Goal: Transaction & Acquisition: Purchase product/service

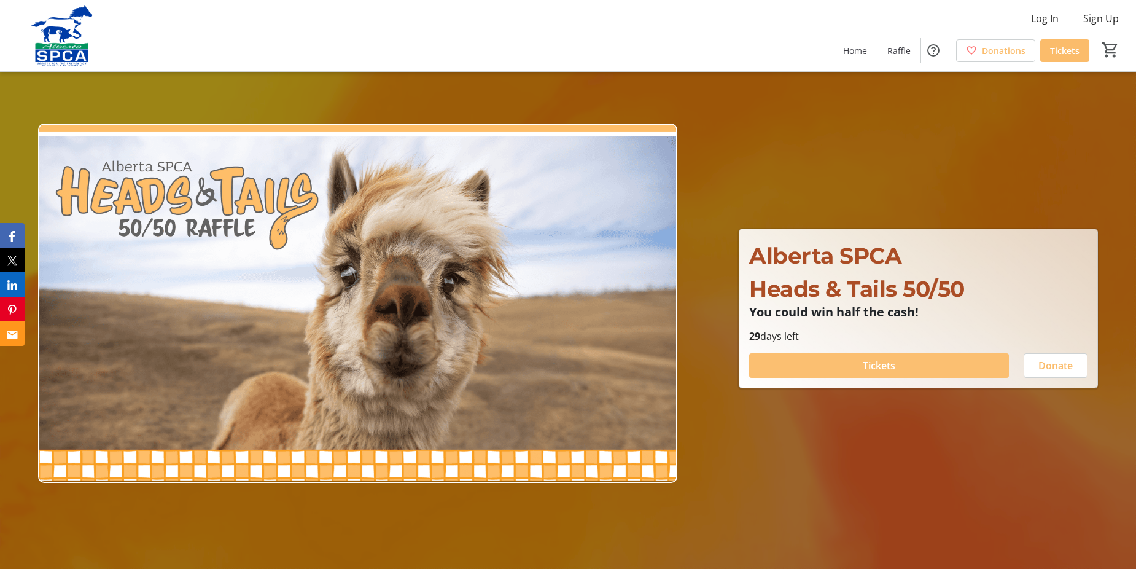
click at [877, 361] on span "Tickets" at bounding box center [879, 365] width 33 height 15
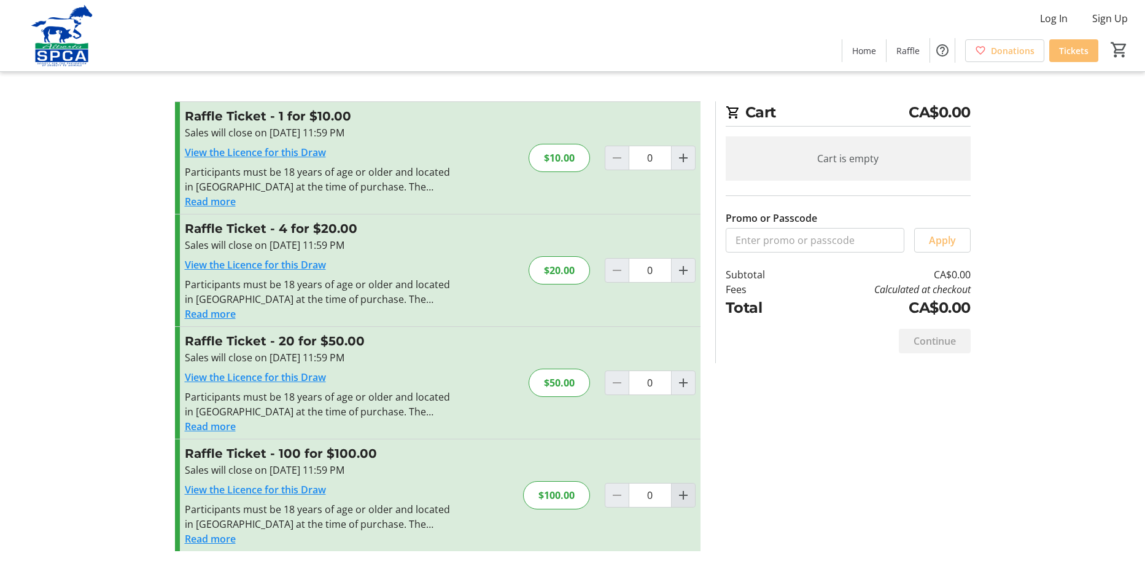
click at [681, 490] on mat-icon "Increment by one" at bounding box center [683, 494] width 15 height 15
type input "1"
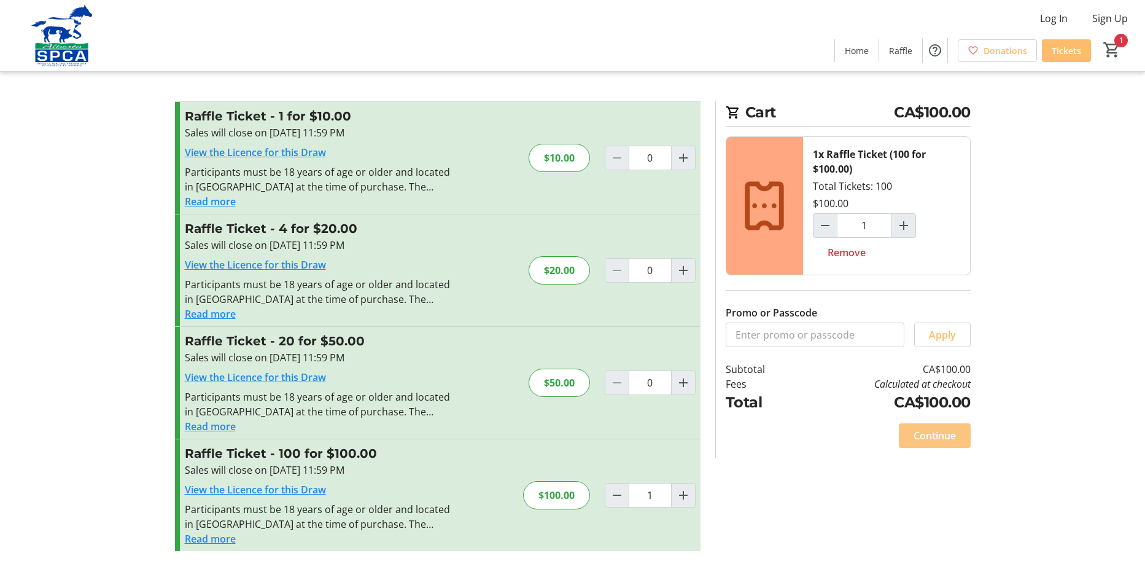
click at [935, 429] on span "Continue" at bounding box center [935, 435] width 42 height 15
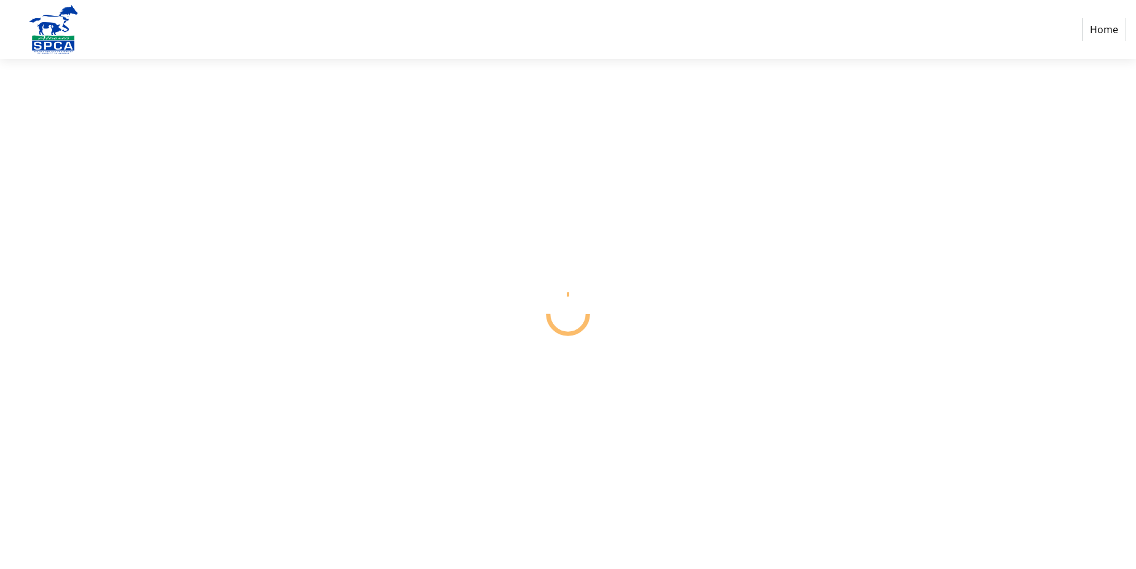
select select "CA"
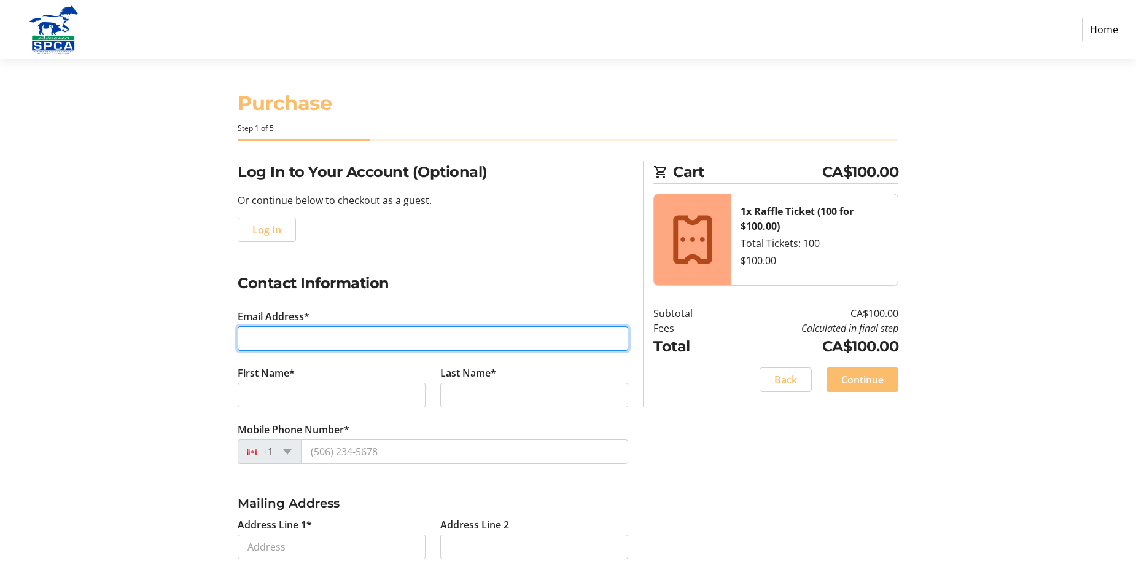
click at [245, 340] on input "Email Address*" at bounding box center [433, 338] width 390 height 25
type input "[EMAIL_ADDRESS][DOMAIN_NAME]"
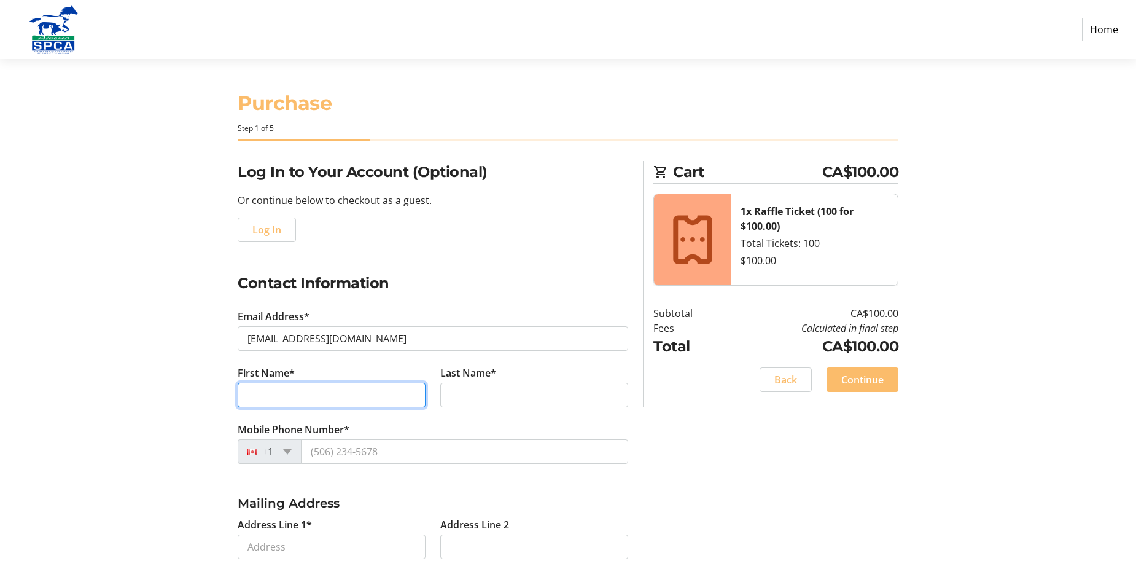
type input "[PERSON_NAME]"
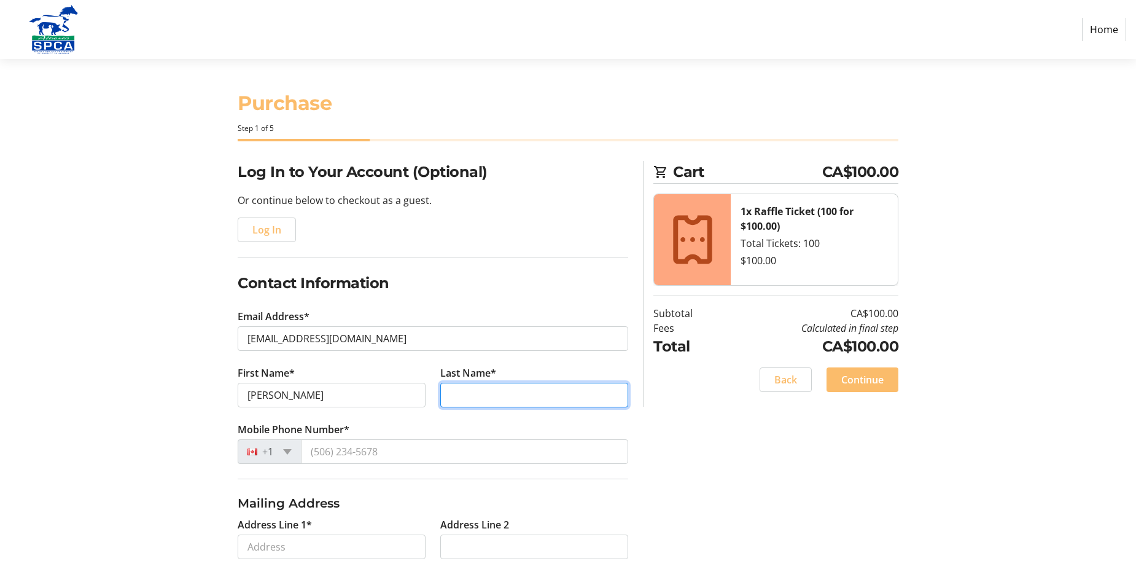
type input "[PERSON_NAME]"
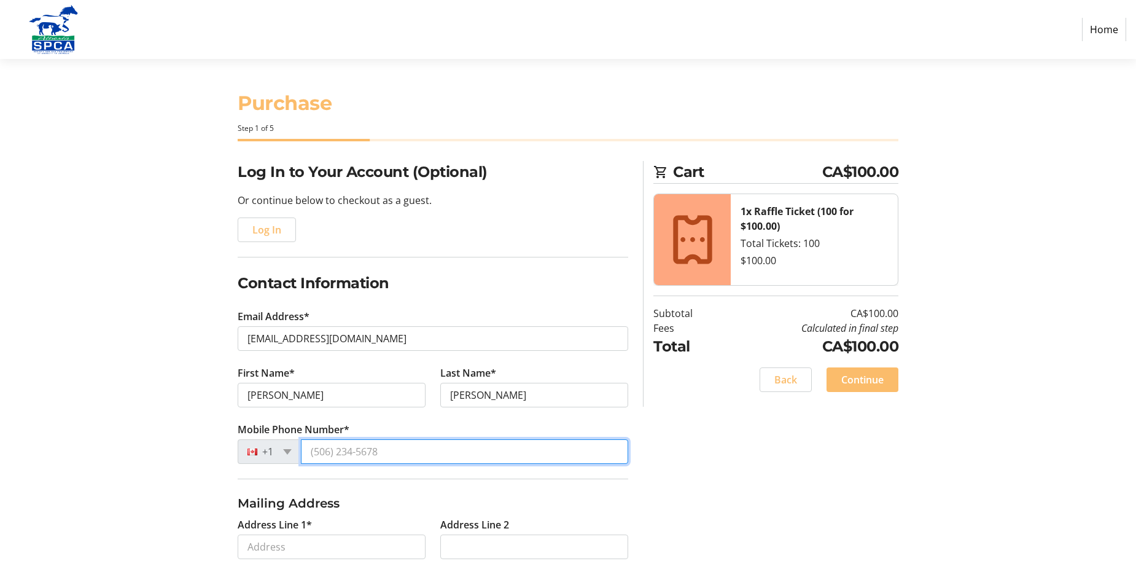
type input "[PHONE_NUMBER]"
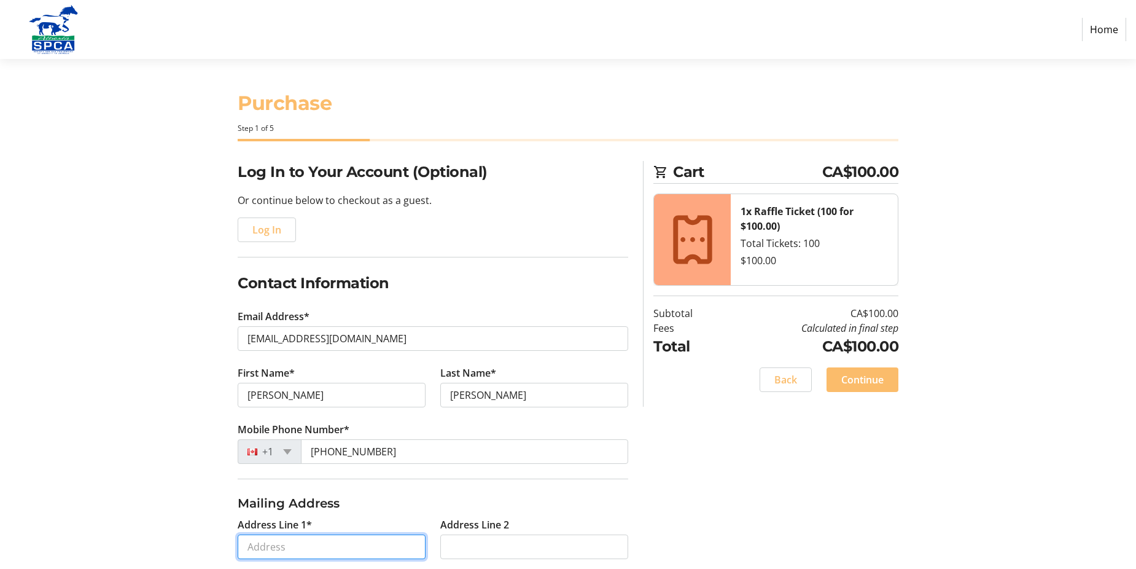
type input "[STREET_ADDRESS]"
type input "[GEOGRAPHIC_DATA]"
select select "AB"
type input "T5T 0M8"
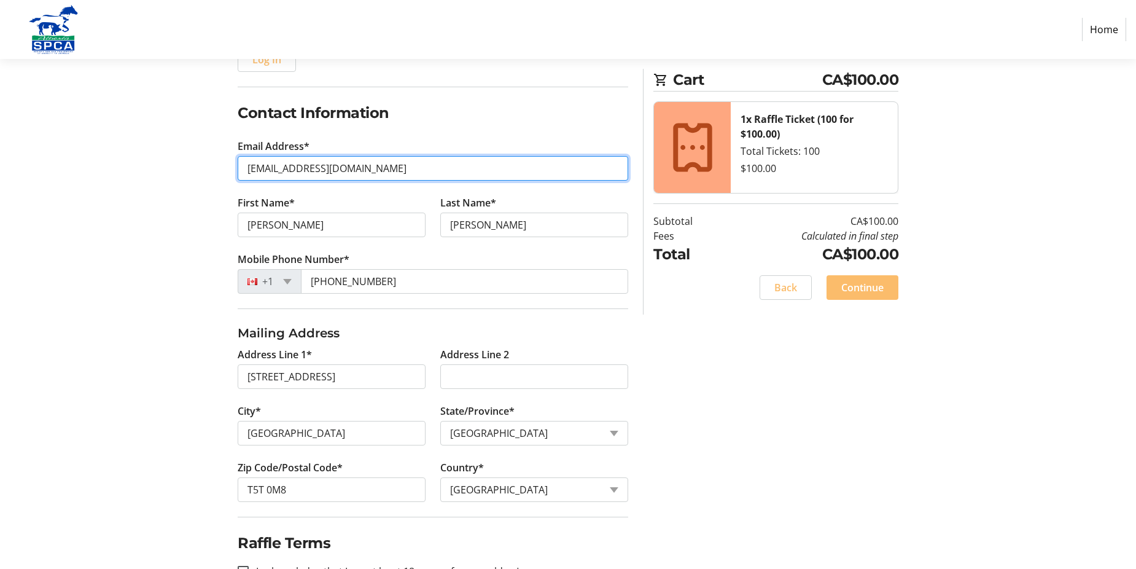
scroll to position [209, 0]
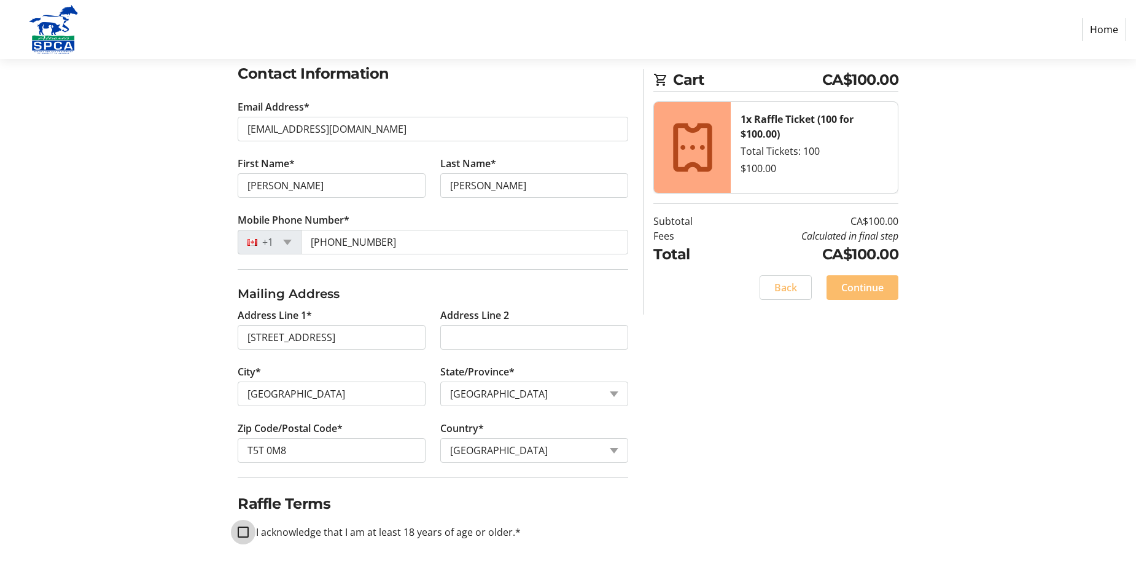
click at [241, 530] on input "I acknowledge that I am at least 18 years of age or older.*" at bounding box center [243, 531] width 11 height 11
checkbox input "true"
click at [861, 281] on span "Continue" at bounding box center [862, 287] width 42 height 15
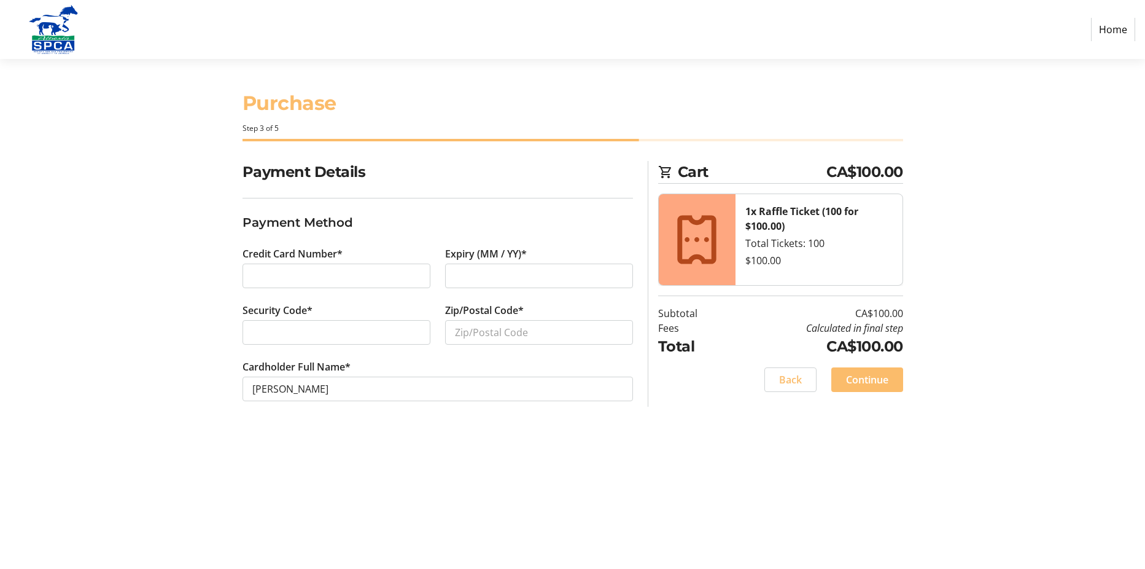
click at [249, 273] on div at bounding box center [337, 275] width 188 height 25
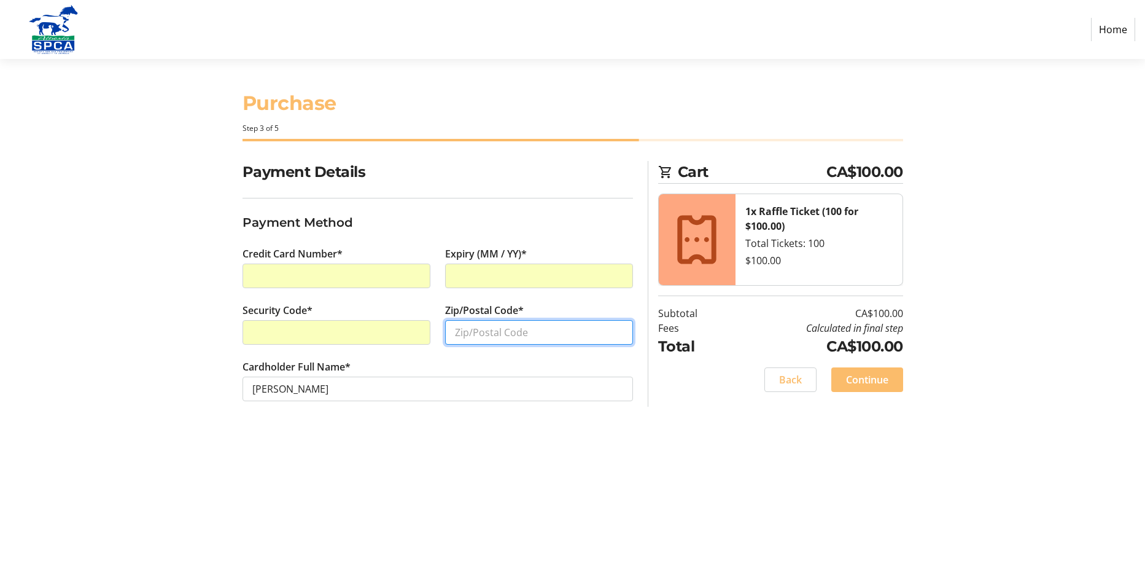
click at [451, 333] on input "Zip/Postal Code*" at bounding box center [539, 332] width 188 height 25
type input "T5T 0M8"
click at [867, 373] on span "Continue" at bounding box center [867, 379] width 42 height 15
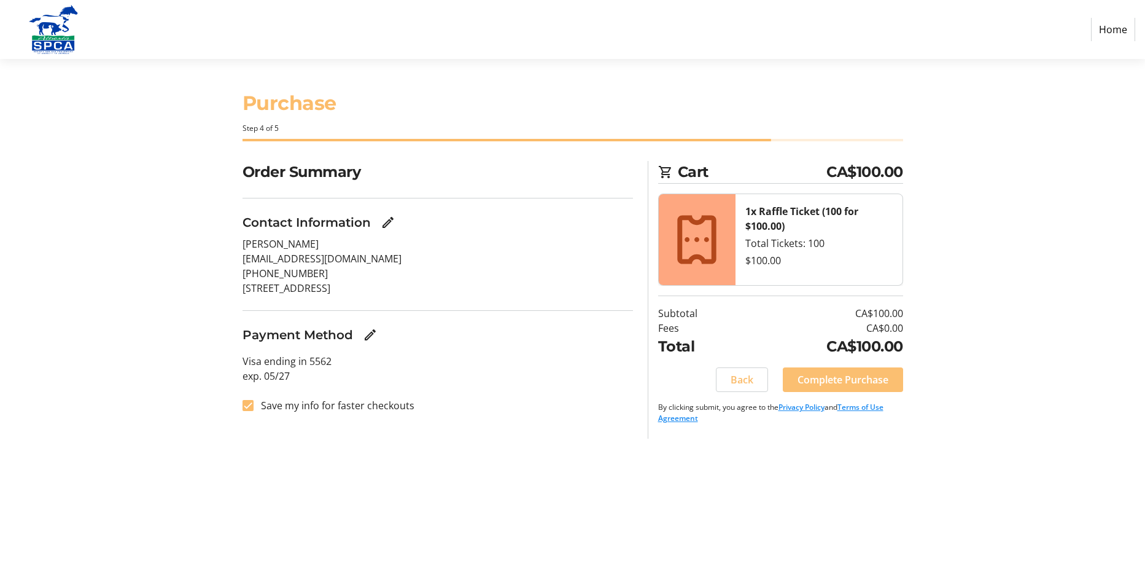
click at [851, 375] on span "Complete Purchase" at bounding box center [843, 379] width 91 height 15
